Goal: Transaction & Acquisition: Purchase product/service

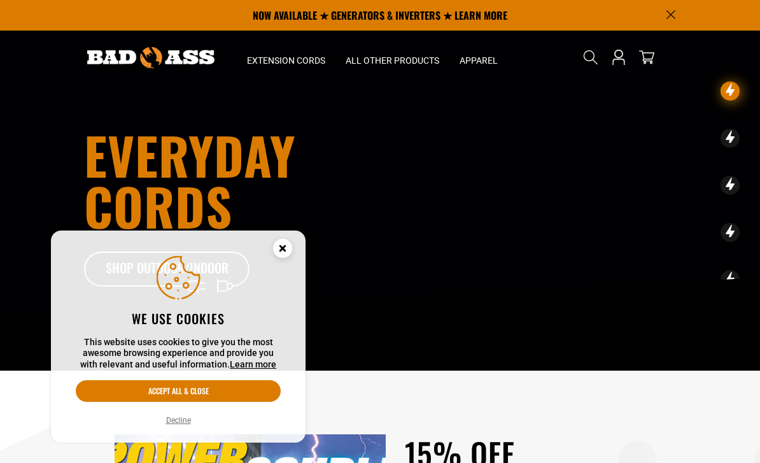
click at [283, 247] on icon "Cookie Consent" at bounding box center [282, 248] width 4 height 4
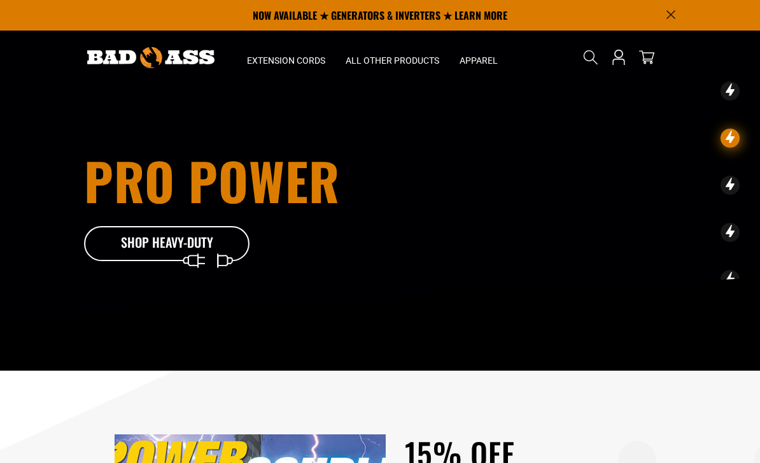
click at [130, 257] on icon at bounding box center [166, 246] width 165 height 41
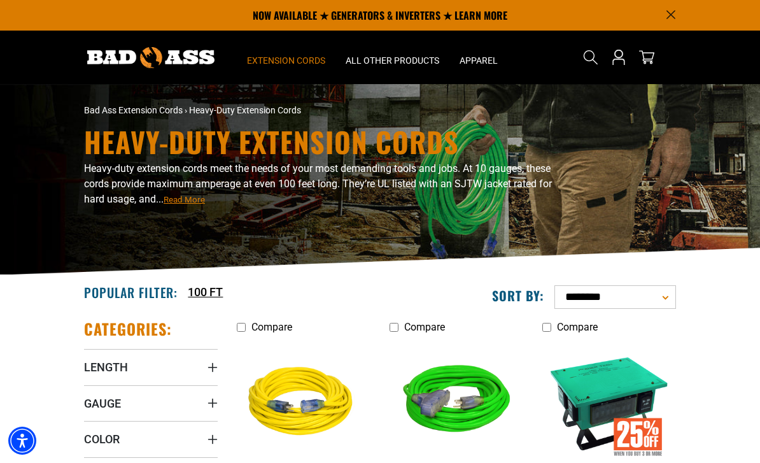
click at [283, 56] on span "Extension Cords" at bounding box center [286, 60] width 78 height 11
click at [377, 57] on span "All Other Products" at bounding box center [393, 60] width 94 height 11
click at [358, 60] on span "All Other Products" at bounding box center [393, 60] width 94 height 11
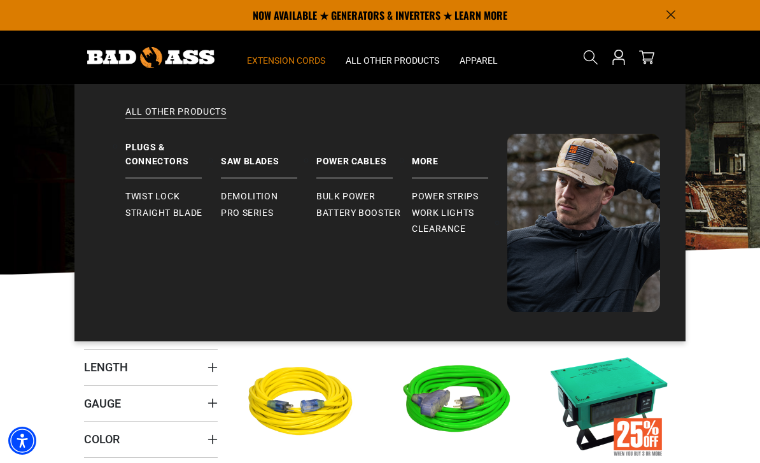
click at [274, 56] on span "Extension Cords" at bounding box center [286, 60] width 78 height 11
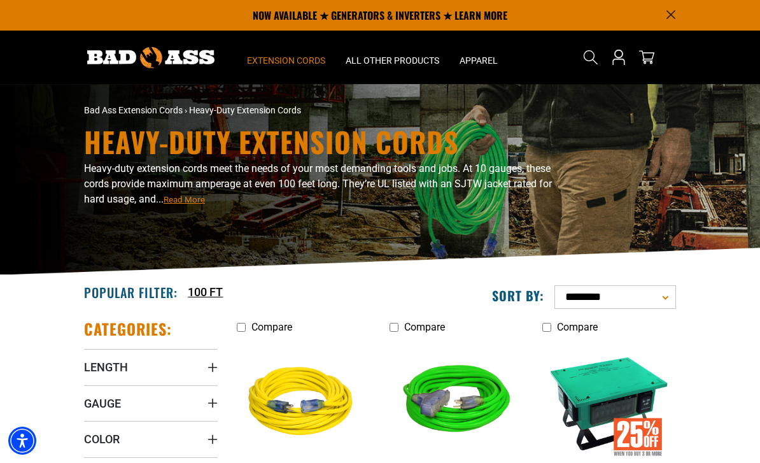
click at [270, 64] on span "Extension Cords" at bounding box center [286, 60] width 78 height 11
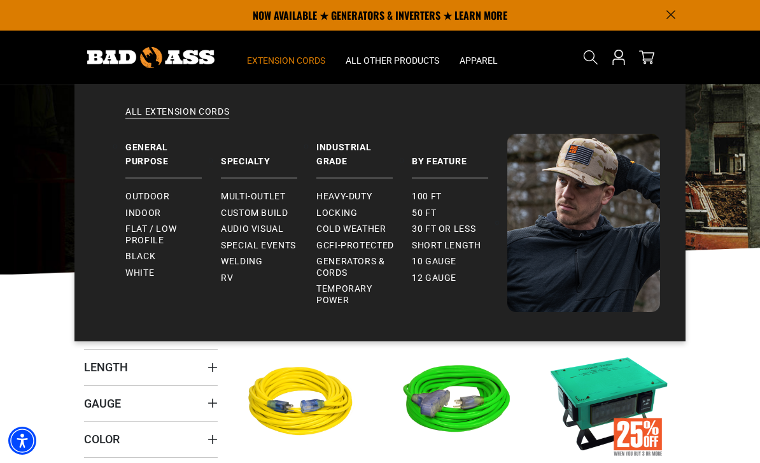
click at [235, 229] on span "Audio Visual" at bounding box center [252, 228] width 63 height 11
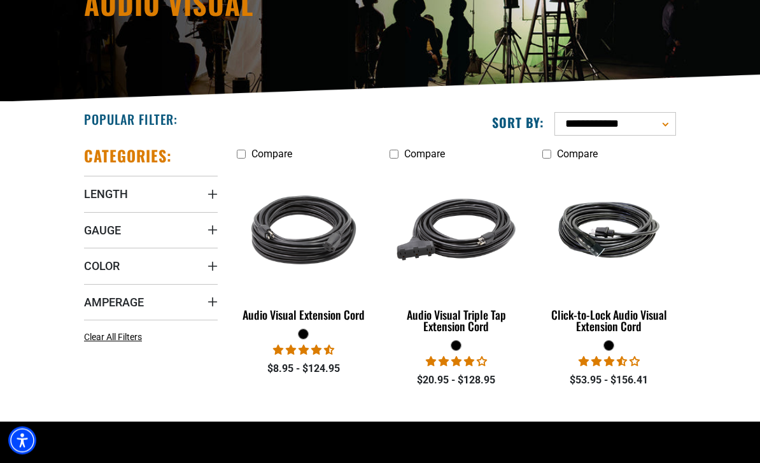
scroll to position [174, 0]
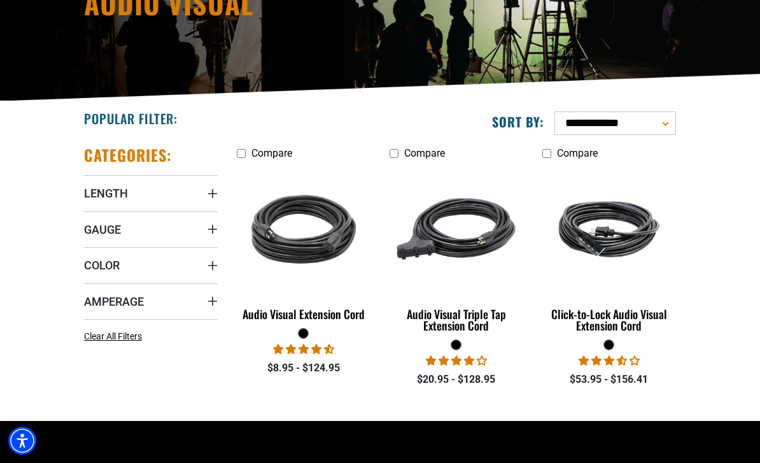
click at [649, 323] on div "Click-to-Lock Audio Visual Extension Cord" at bounding box center [609, 319] width 134 height 23
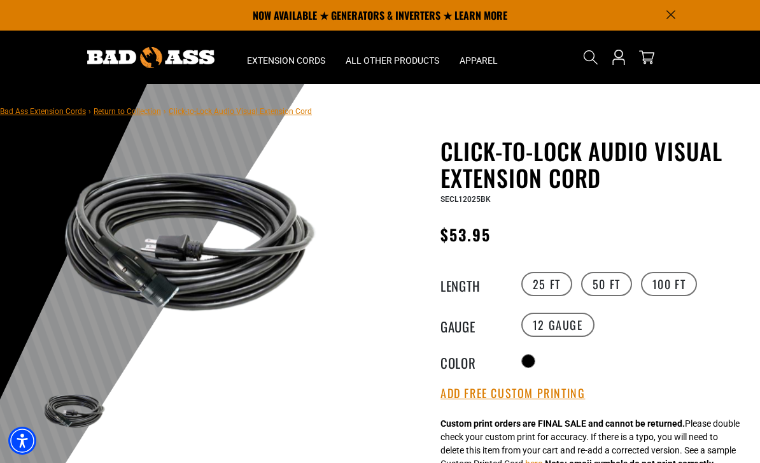
click at [599, 286] on label "50 FT" at bounding box center [606, 284] width 51 height 24
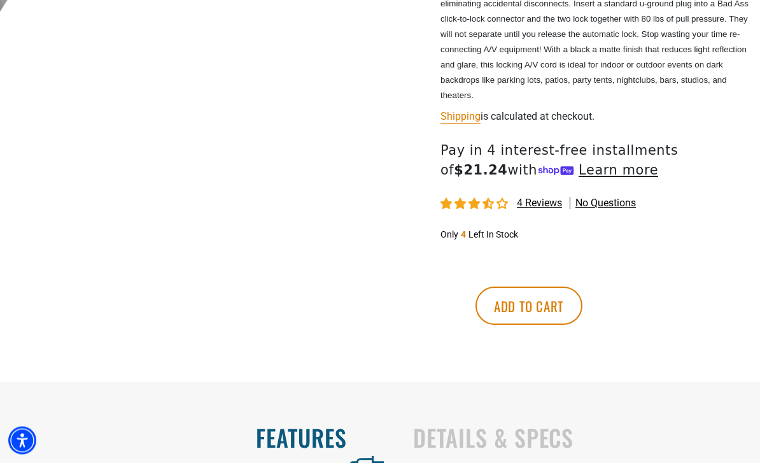
scroll to position [557, 0]
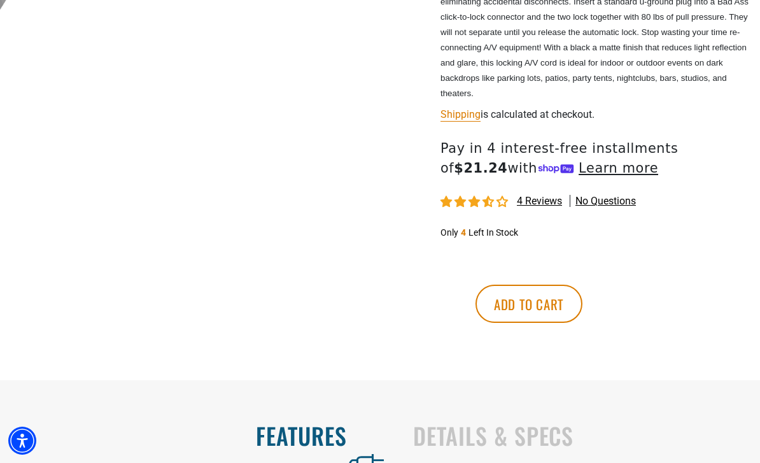
click at [582, 307] on button "Add to cart" at bounding box center [528, 303] width 107 height 38
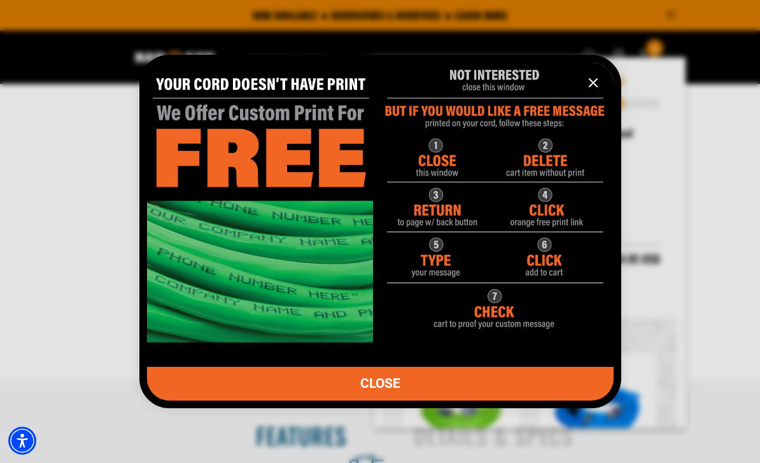
click at [218, 400] on link "CLOSE" at bounding box center [380, 384] width 466 height 34
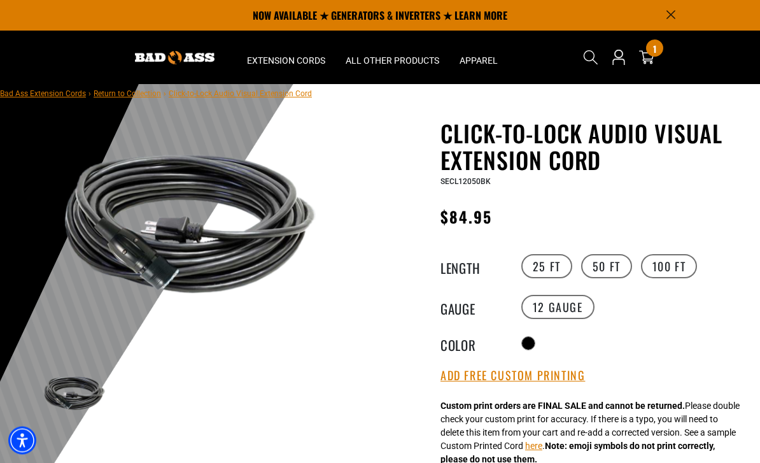
scroll to position [0, 0]
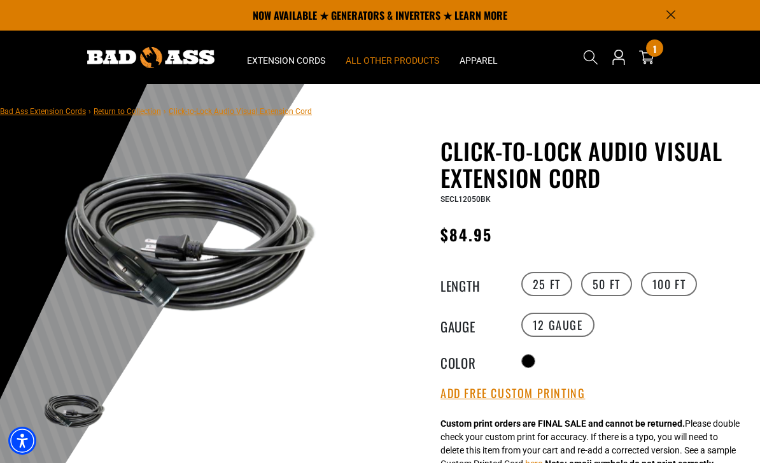
click at [367, 64] on span "All Other Products" at bounding box center [393, 60] width 94 height 11
click at [382, 64] on span "All Other Products" at bounding box center [393, 60] width 94 height 11
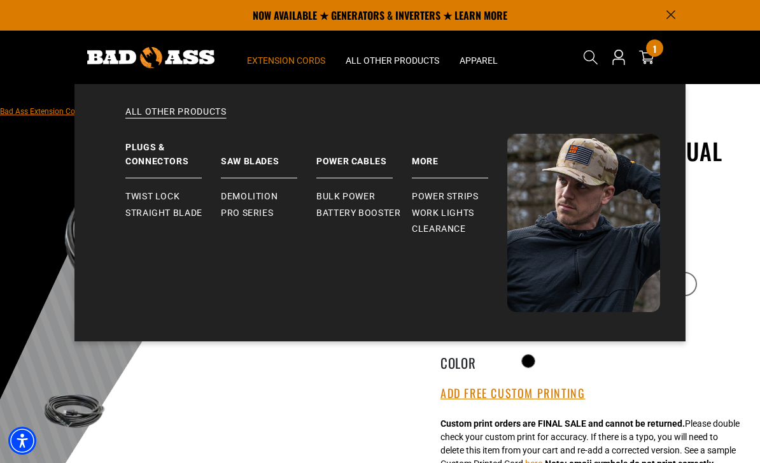
click at [272, 62] on span "Extension Cords" at bounding box center [286, 60] width 78 height 11
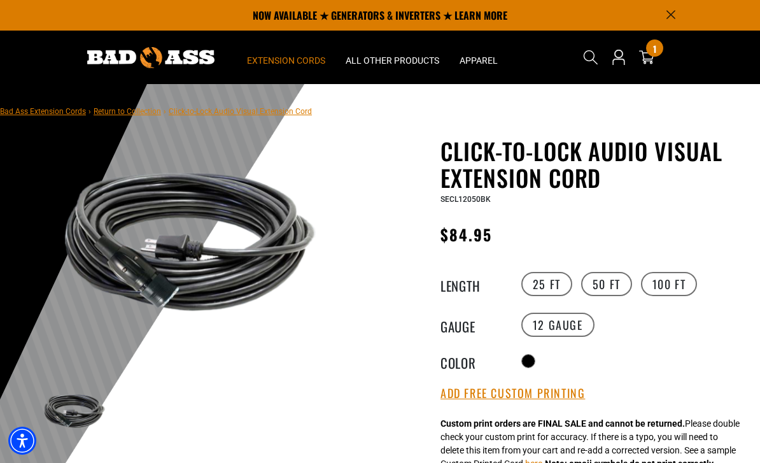
click at [264, 57] on span "Extension Cords" at bounding box center [286, 60] width 78 height 11
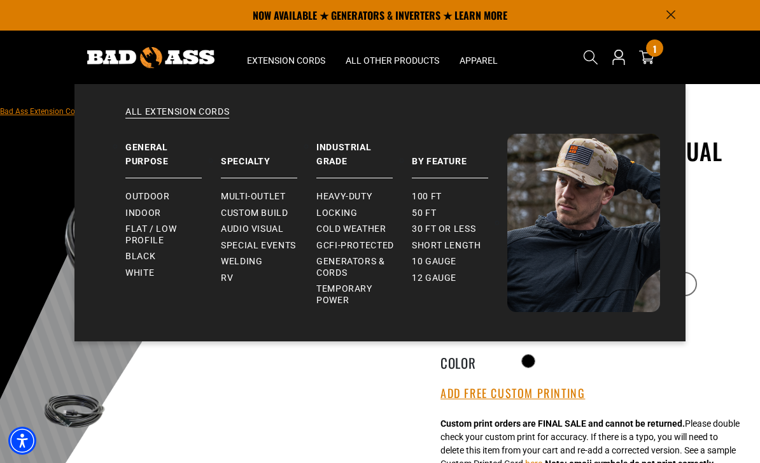
click at [586, 57] on icon "Search" at bounding box center [590, 57] width 15 height 15
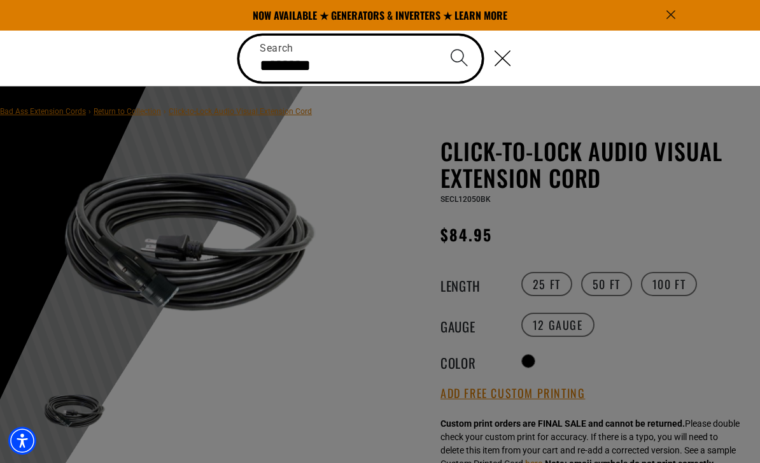
type input "********"
click at [459, 57] on button "Search" at bounding box center [459, 58] width 45 height 45
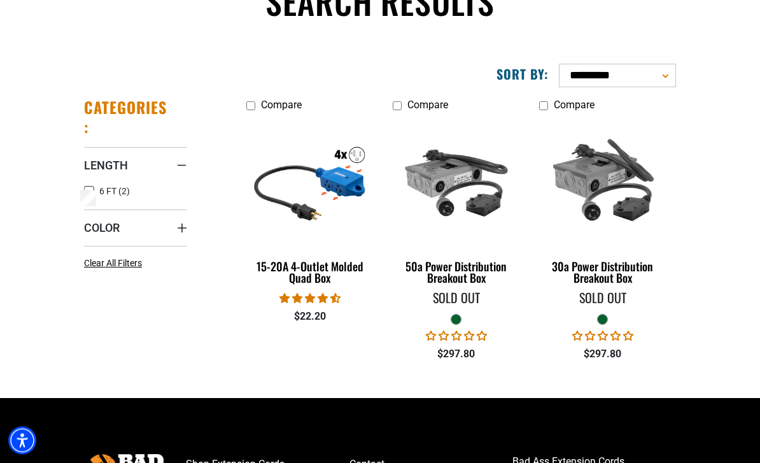
scroll to position [127, 0]
click at [305, 271] on div "15-20A 4-Outlet Molded Quad Box" at bounding box center [309, 271] width 127 height 23
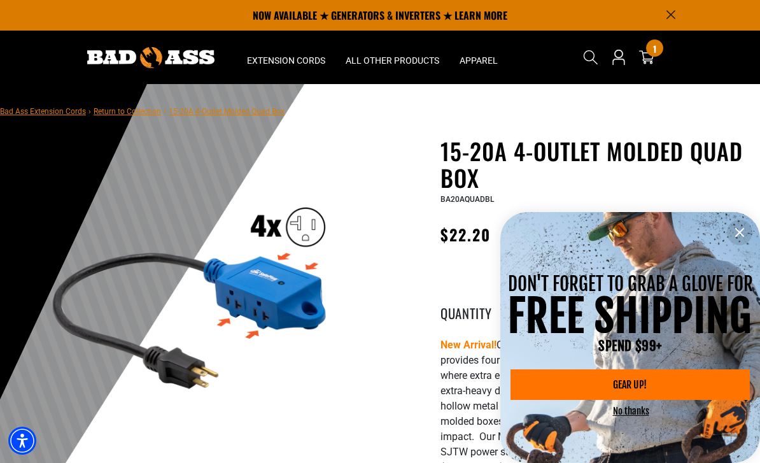
click at [741, 235] on icon "information" at bounding box center [739, 232] width 15 height 15
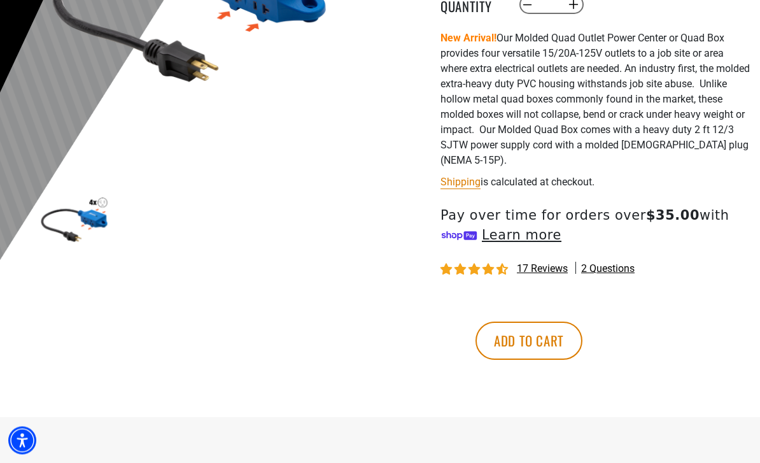
scroll to position [311, 0]
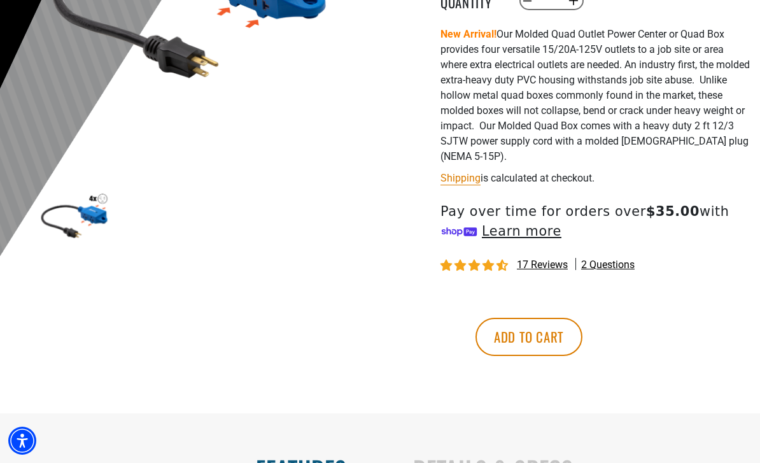
click at [582, 337] on button "Add to cart" at bounding box center [528, 337] width 107 height 38
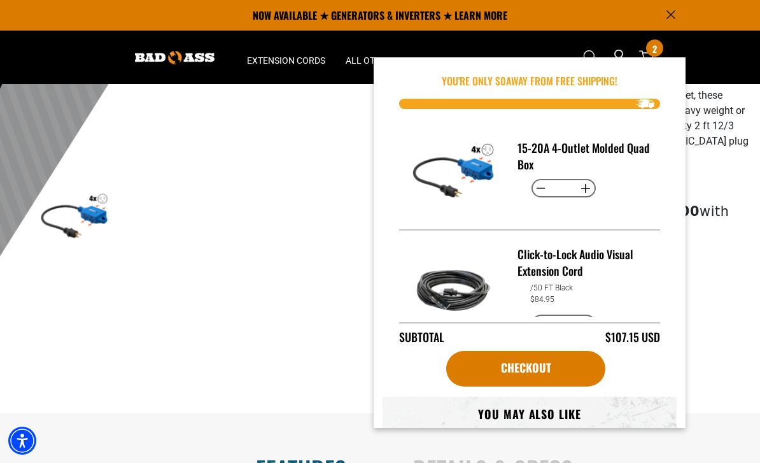
click at [715, 148] on p "New Arrival! Our Molded Quad Outlet Power Center or Quad Box provides four vers…" at bounding box center [595, 95] width 310 height 137
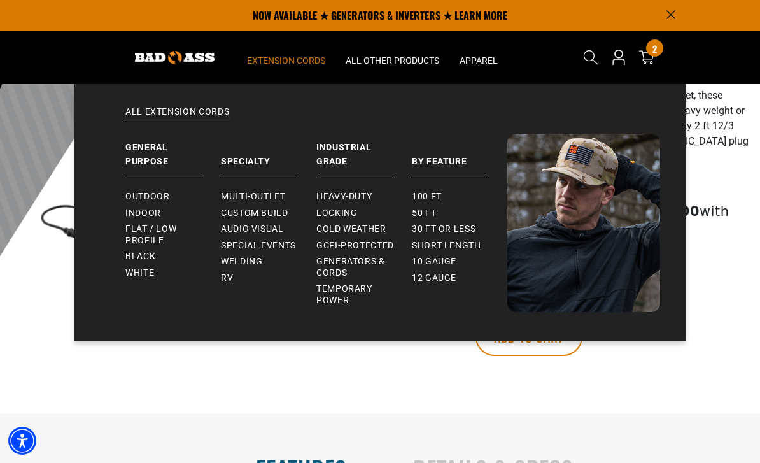
click at [279, 65] on span "Extension Cords" at bounding box center [286, 60] width 78 height 11
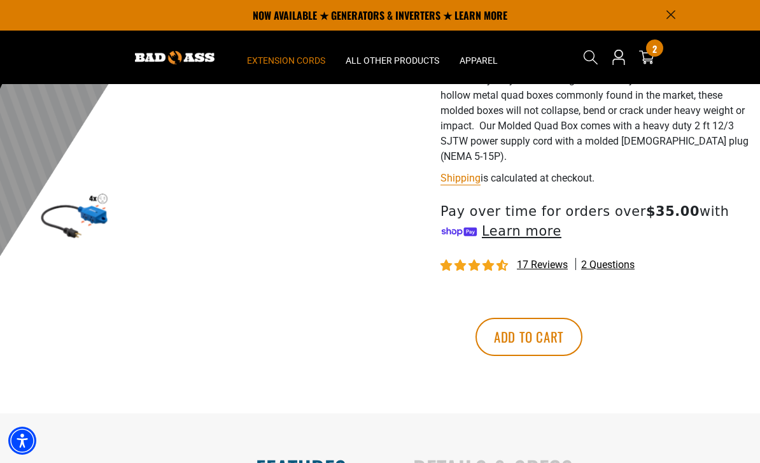
click at [274, 61] on span "Extension Cords" at bounding box center [286, 60] width 78 height 11
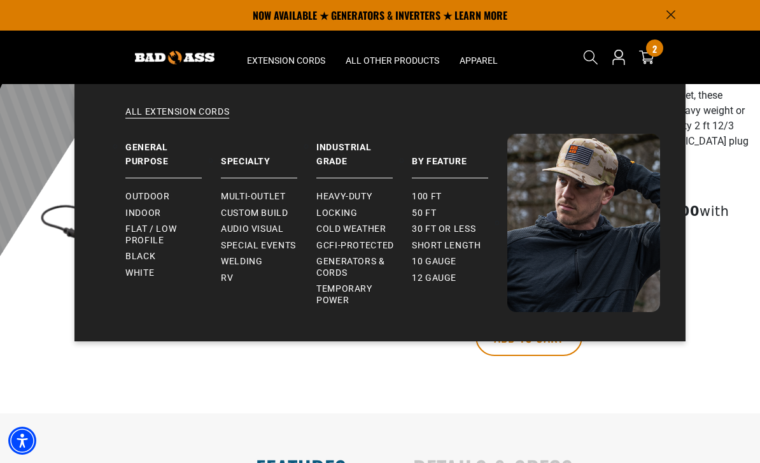
click at [236, 225] on span "Audio Visual" at bounding box center [252, 228] width 63 height 11
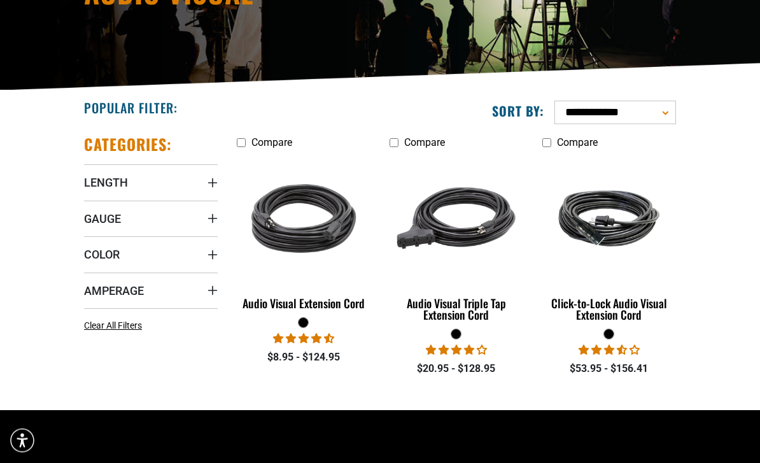
scroll to position [185, 0]
click at [445, 310] on div "Audio Visual Triple Tap Extension Cord" at bounding box center [456, 308] width 134 height 23
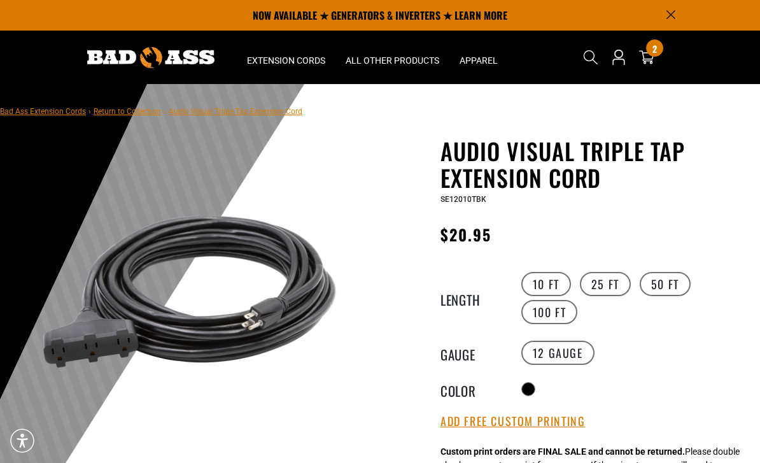
click at [601, 290] on label "25 FT" at bounding box center [605, 284] width 51 height 24
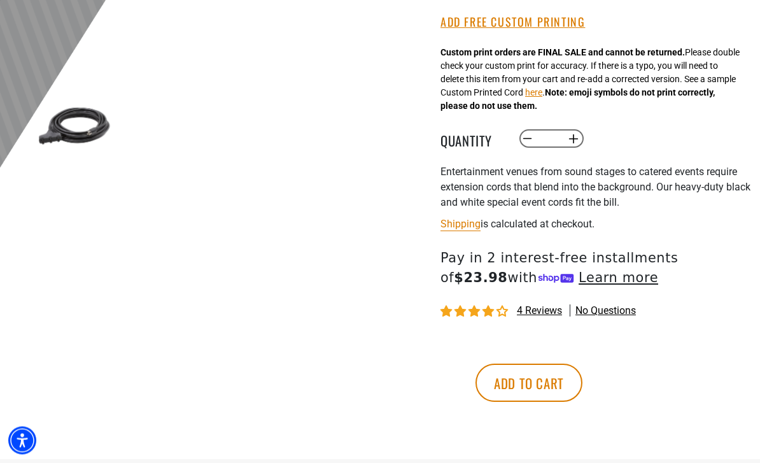
scroll to position [400, 0]
click at [582, 380] on button "Add to cart" at bounding box center [528, 382] width 107 height 38
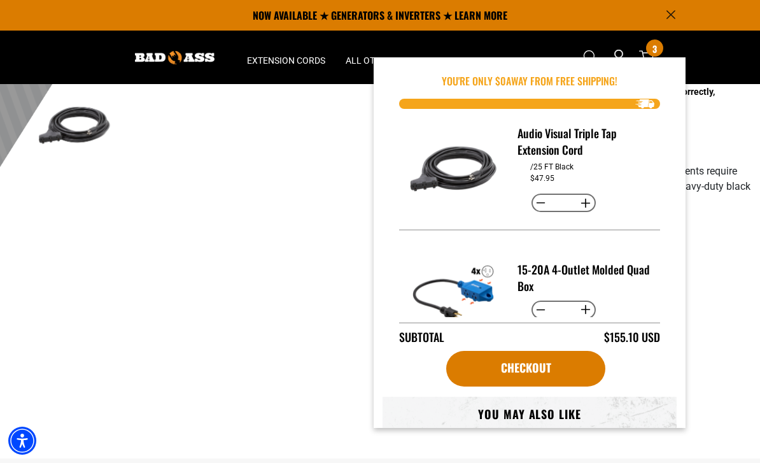
click at [704, 343] on div "More payment options This item is a recurring or deferred purchase. By continui…" at bounding box center [586, 388] width 310 height 102
